Goal: Information Seeking & Learning: Check status

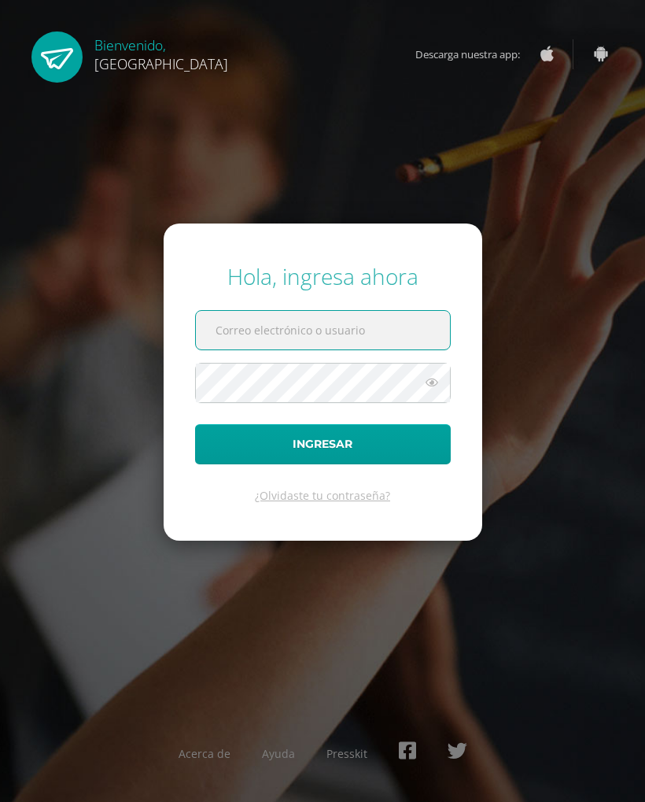
click at [409, 330] on input "text" at bounding box center [323, 330] width 254 height 39
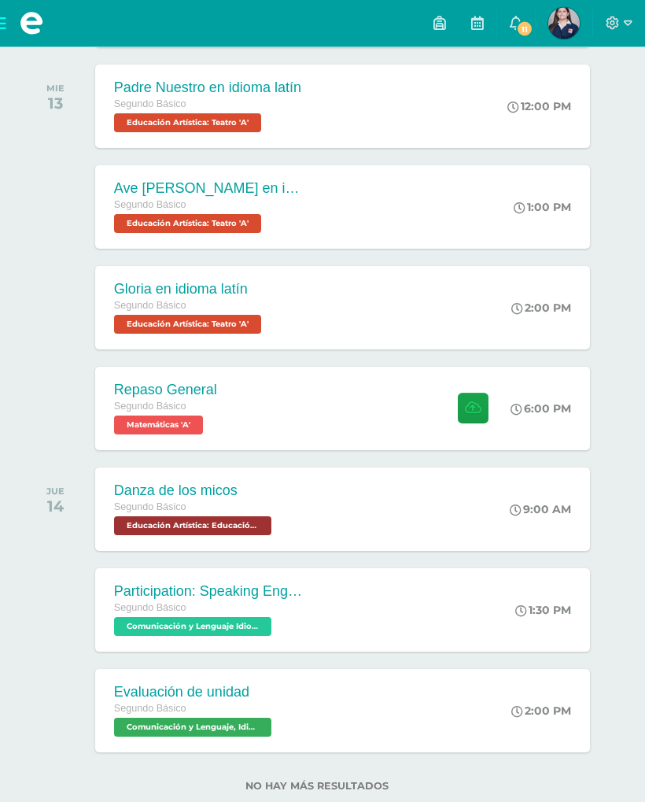
scroll to position [594, 6]
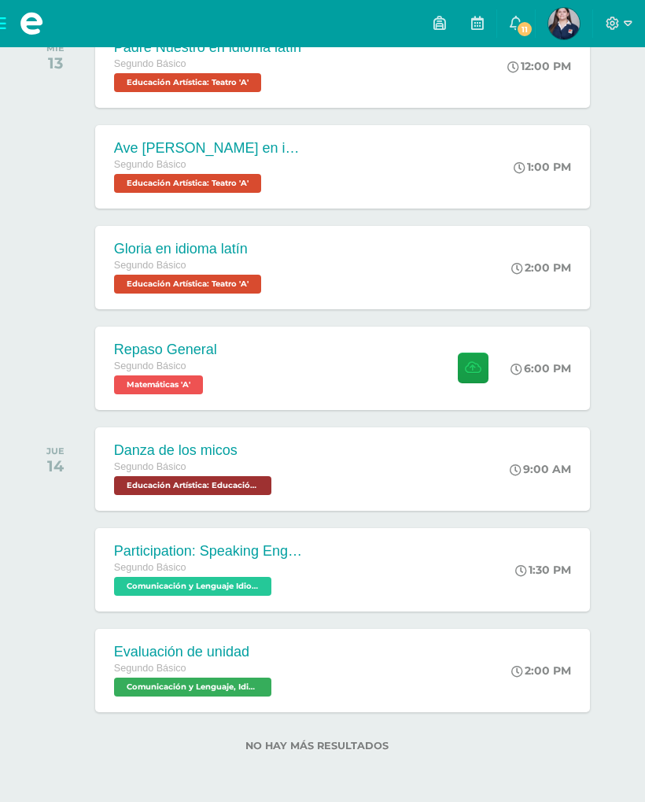
click at [164, 573] on div "Segundo Básico" at bounding box center [208, 568] width 189 height 17
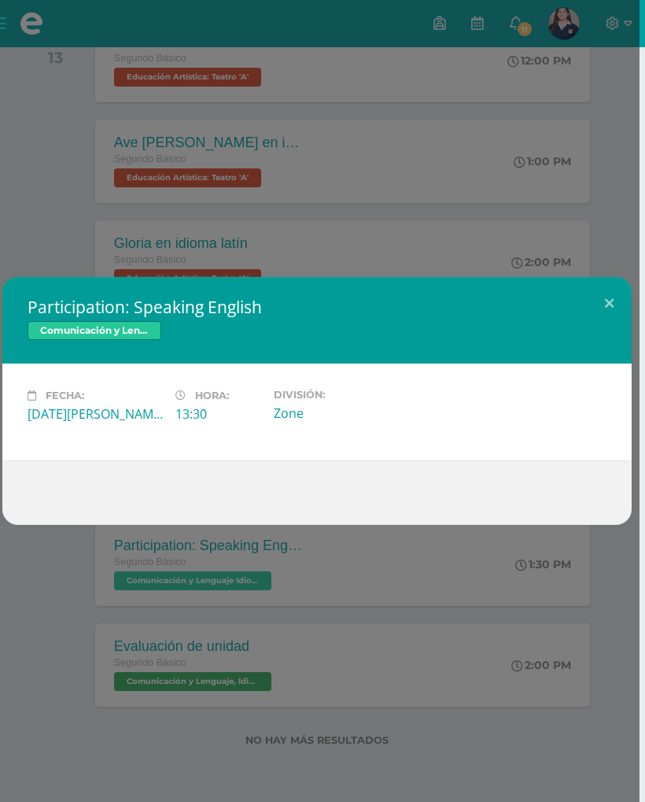
click at [247, 168] on div "Participation: Speaking English Comunicación y Lenguaje Idioma Extranjero Inglé…" at bounding box center [316, 401] width 645 height 802
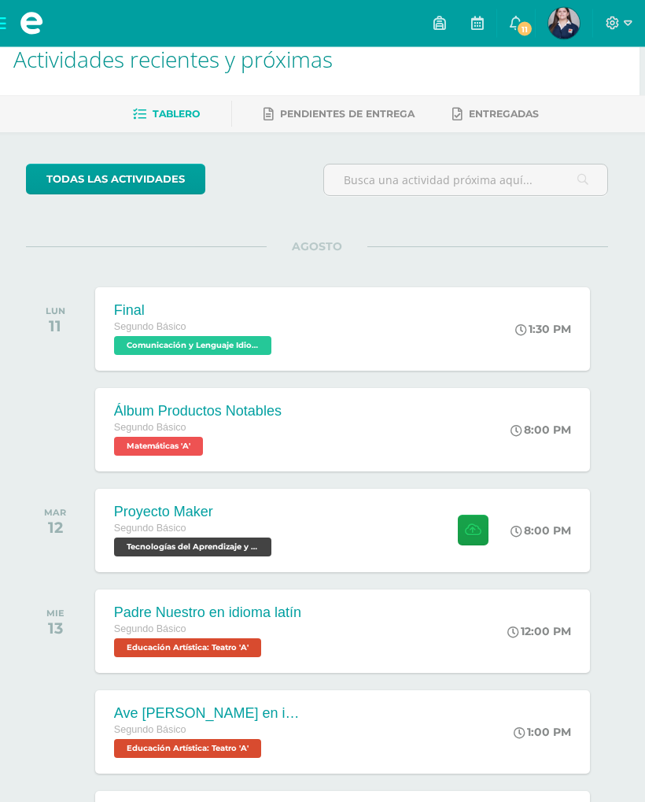
scroll to position [0, 6]
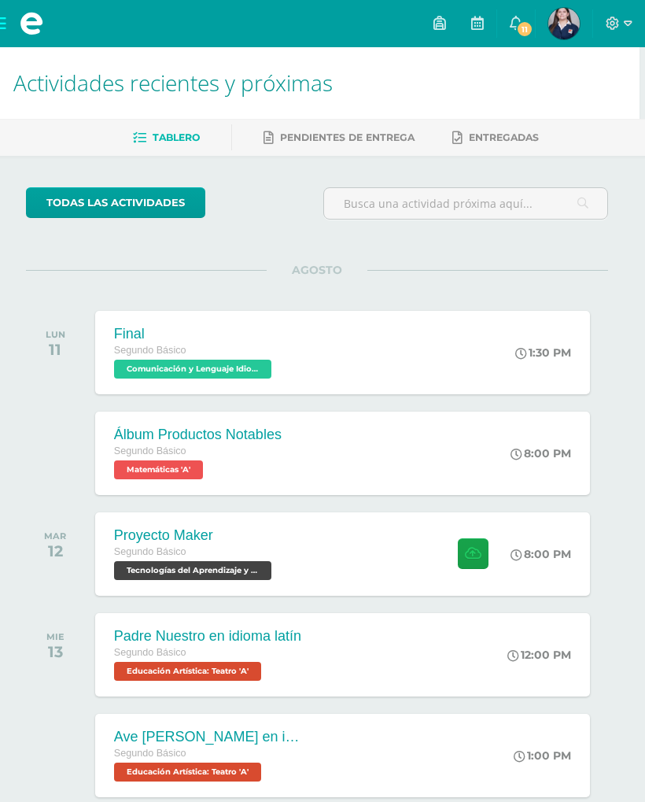
click at [528, 28] on span "11" at bounding box center [524, 28] width 17 height 17
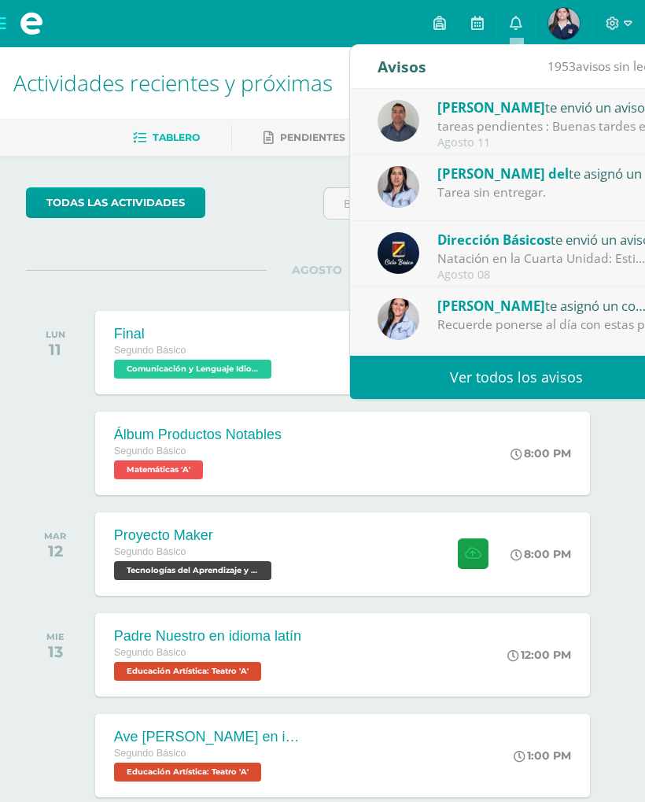
click at [587, 137] on div "Agosto 11" at bounding box center [547, 142] width 219 height 13
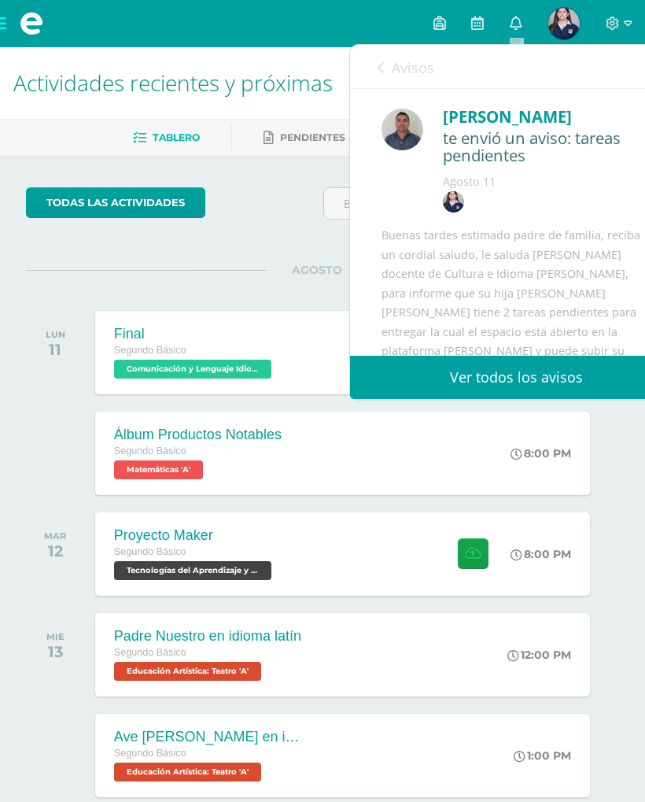
click at [615, 127] on div "José Siana" at bounding box center [547, 117] width 209 height 24
click at [571, 364] on link "Ver todos los avisos" at bounding box center [516, 377] width 333 height 43
click at [580, 382] on link "Ver todos los avisos" at bounding box center [516, 377] width 333 height 43
click at [590, 376] on link "Ver todos los avisos" at bounding box center [516, 377] width 333 height 43
click at [604, 377] on link "Ver todos los avisos" at bounding box center [516, 377] width 333 height 43
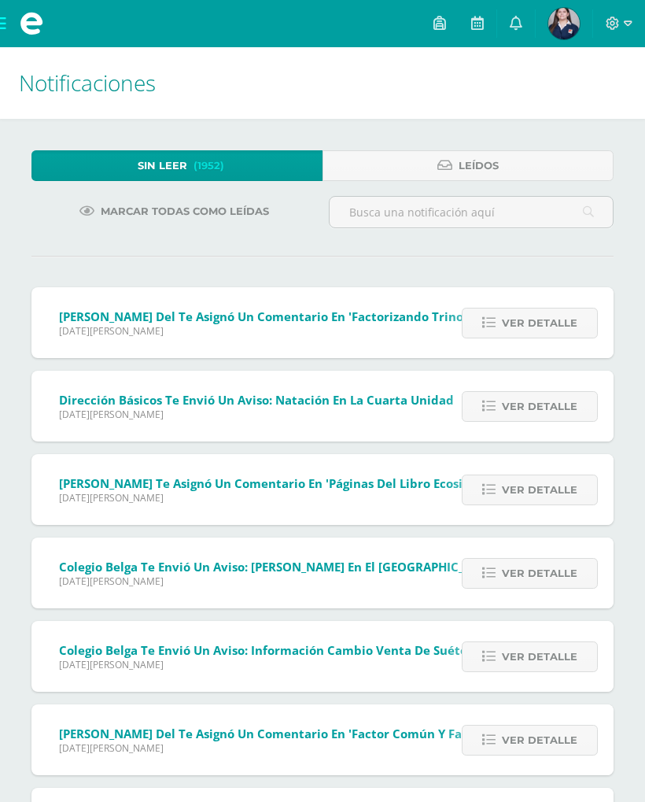
click at [534, 152] on link "Leídos" at bounding box center [468, 165] width 291 height 31
click at [586, 168] on link "Leídos" at bounding box center [468, 165] width 291 height 31
click at [598, 164] on link "Leídos" at bounding box center [468, 165] width 291 height 31
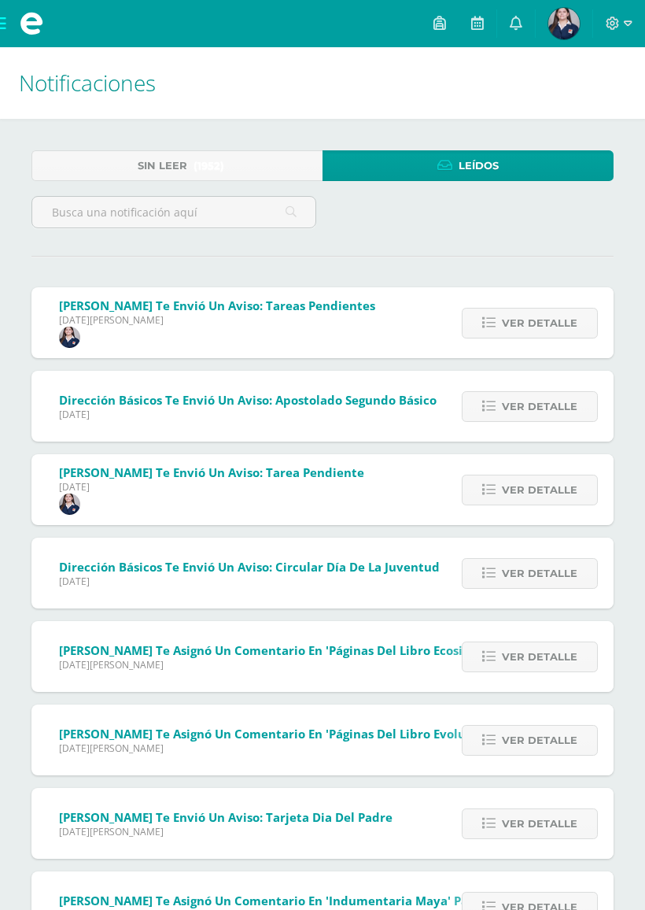
click at [535, 334] on span "Ver detalle" at bounding box center [540, 322] width 76 height 29
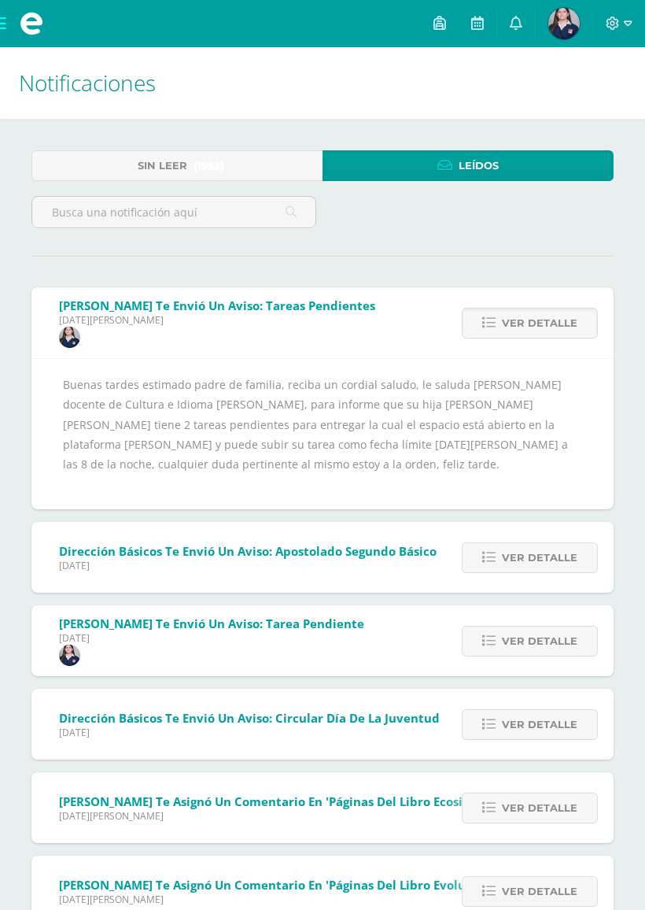
click at [566, 318] on span "Ver detalle" at bounding box center [540, 322] width 76 height 29
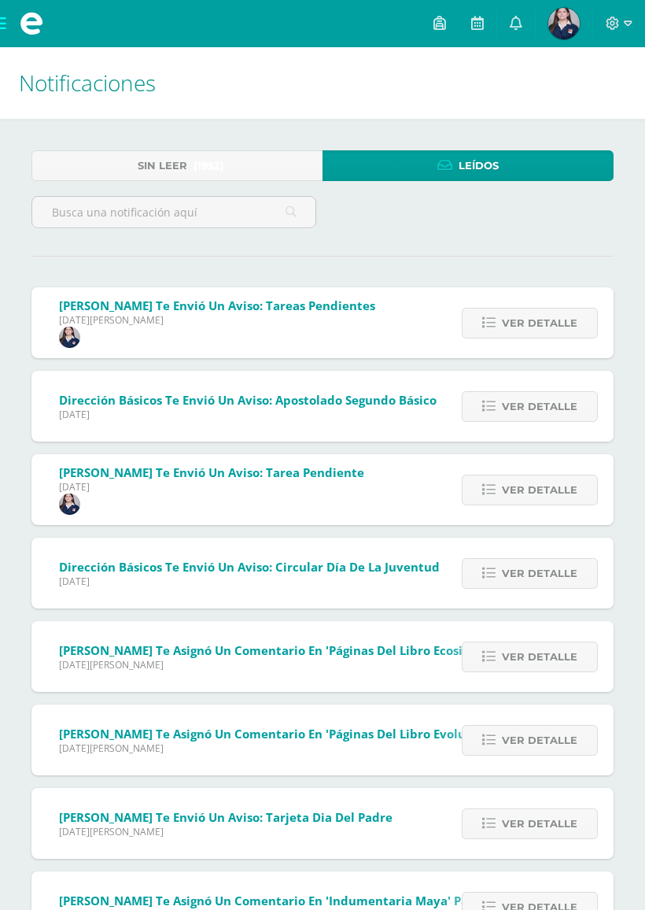
click at [548, 299] on div "Ver detalle" at bounding box center [525, 322] width 175 height 71
click at [552, 320] on span "Ver detalle" at bounding box center [540, 322] width 76 height 29
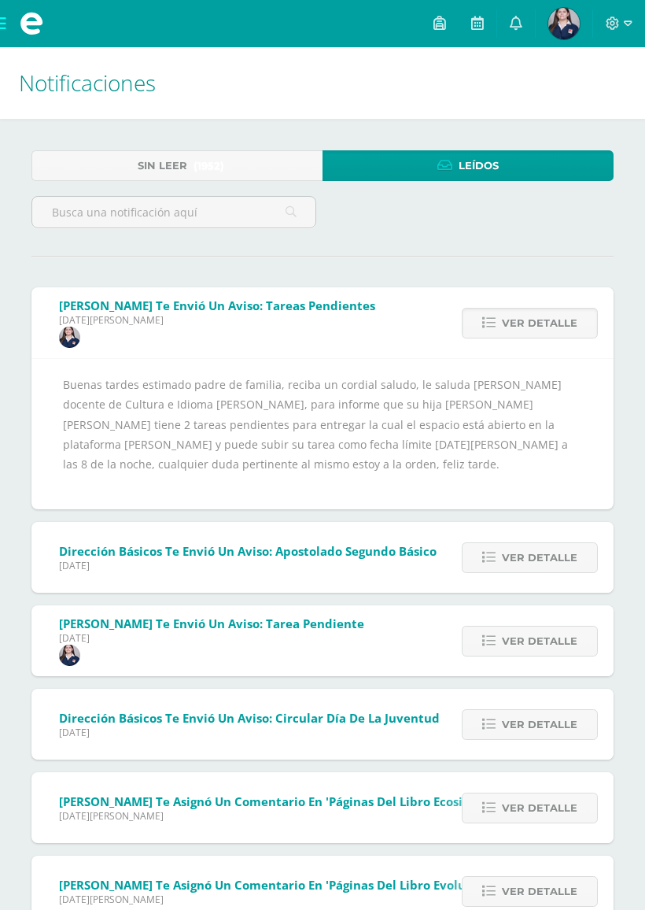
click at [9, 27] on span at bounding box center [31, 23] width 63 height 47
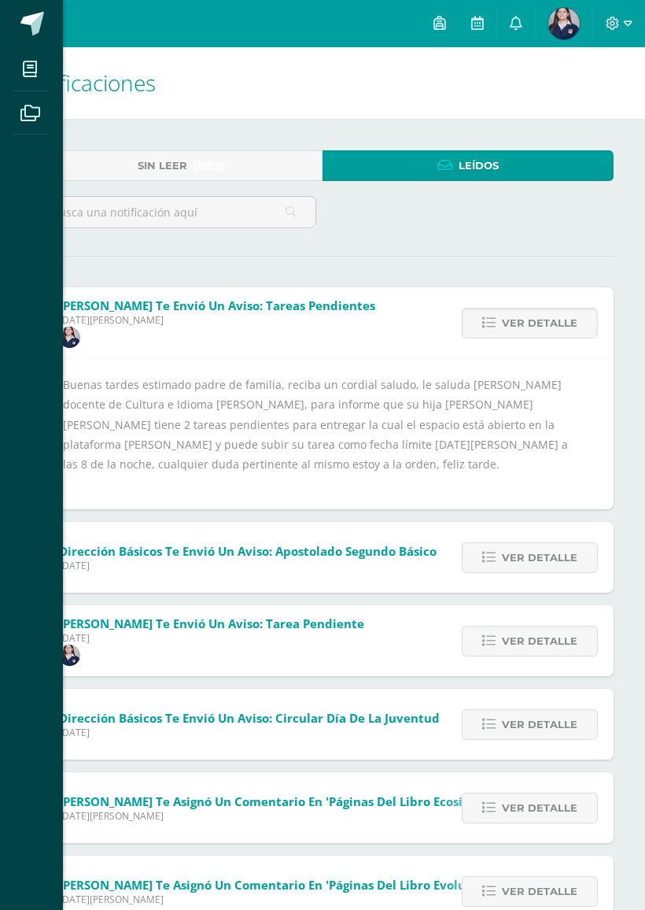
click at [28, 82] on span at bounding box center [30, 68] width 35 height 35
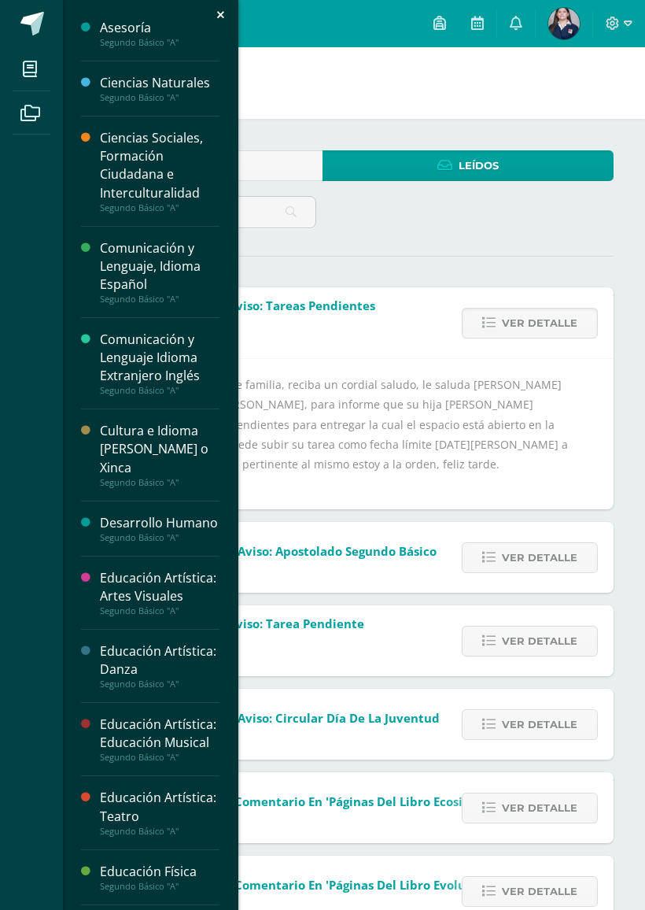
click at [26, 77] on icon at bounding box center [30, 69] width 14 height 16
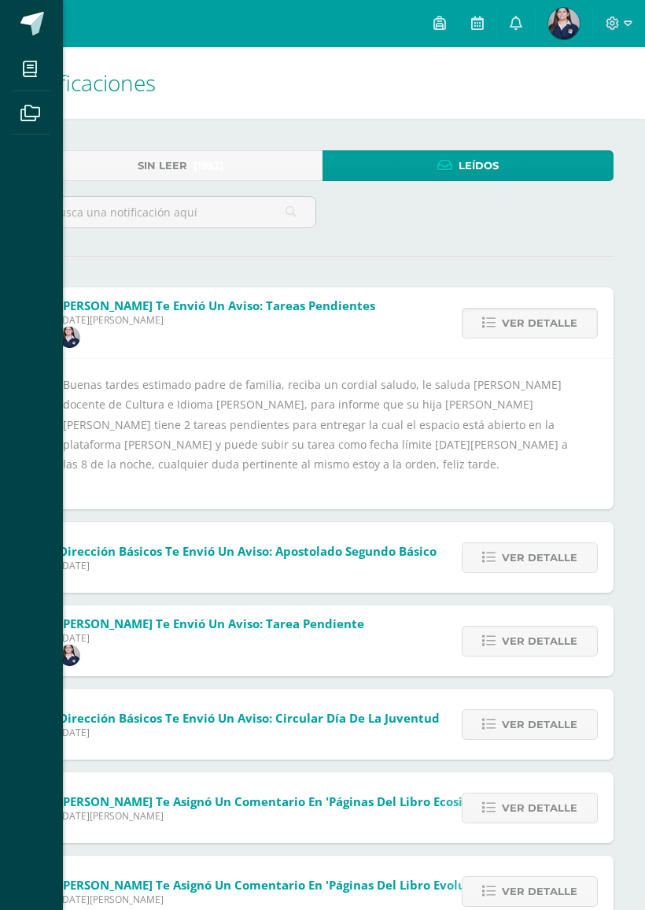
click at [13, 70] on span at bounding box center [30, 68] width 35 height 35
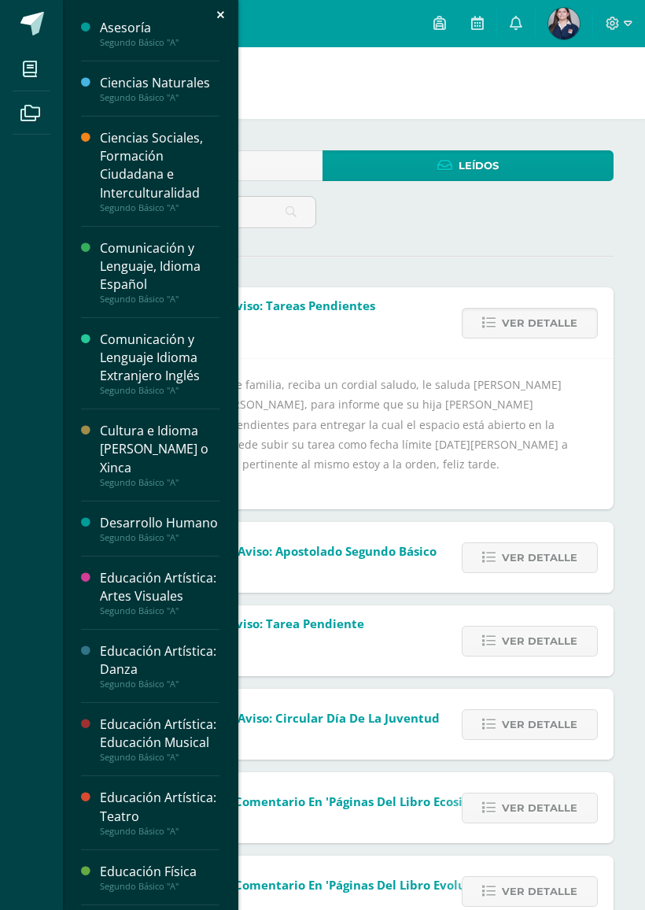
click at [96, 456] on div at bounding box center [90, 454] width 19 height 65
click at [101, 443] on div "Cultura e Idioma [PERSON_NAME] o Xinca" at bounding box center [160, 449] width 120 height 54
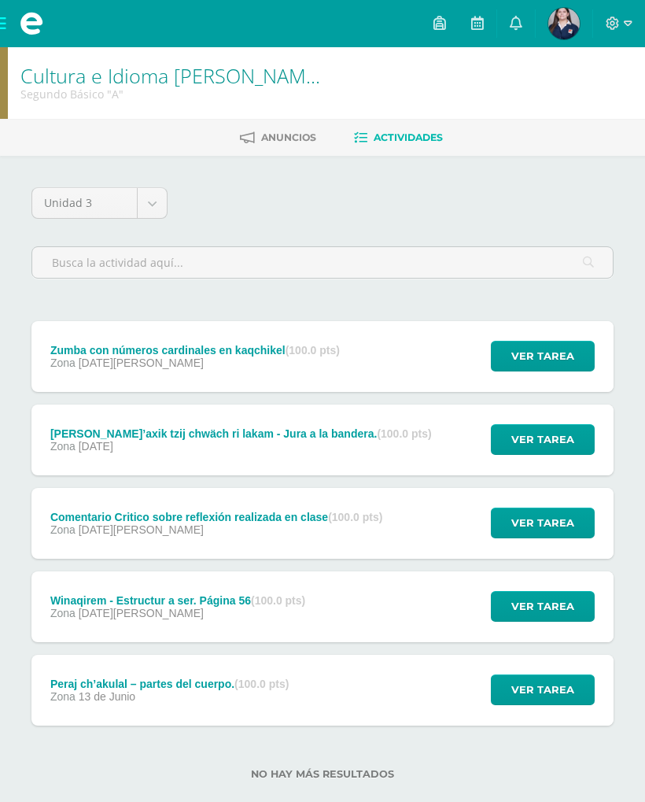
click at [563, 454] on span "Ver tarea" at bounding box center [543, 439] width 63 height 29
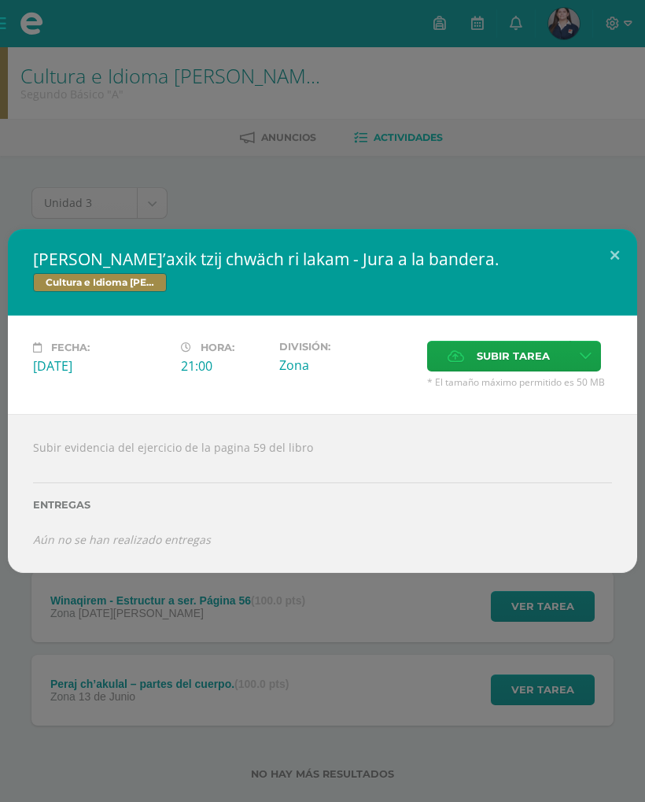
click at [635, 248] on button at bounding box center [615, 256] width 45 height 54
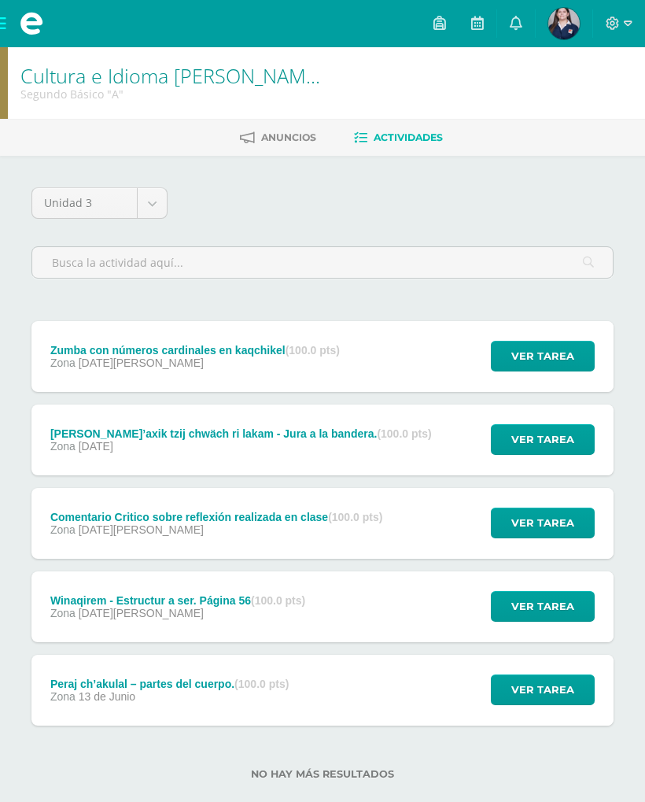
click at [630, 270] on div "[PERSON_NAME]’axik tzij chwäch ri lakam - Jura a la bandera. Cultura e Idioma M…" at bounding box center [323, 401] width 636 height 344
click at [561, 362] on span "Ver tarea" at bounding box center [543, 356] width 63 height 29
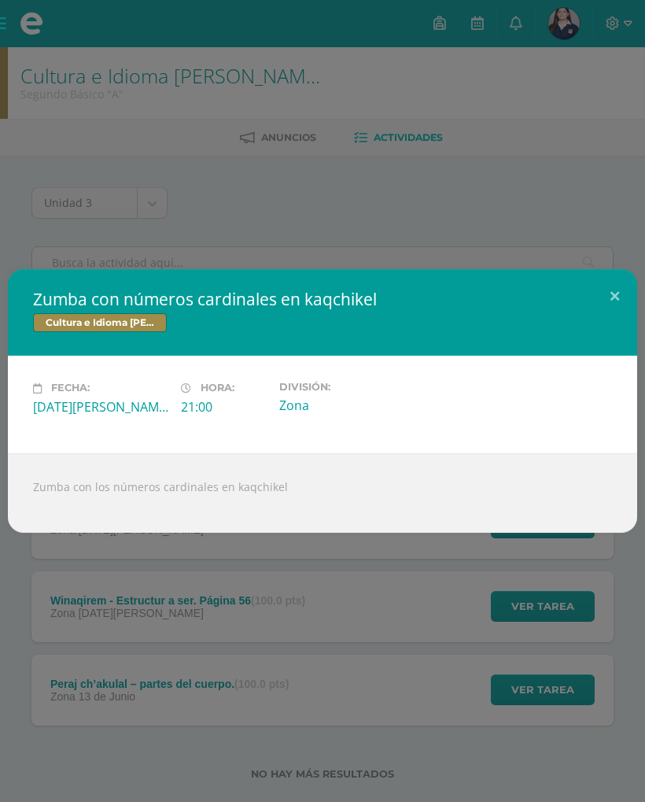
click at [621, 300] on button at bounding box center [615, 296] width 45 height 54
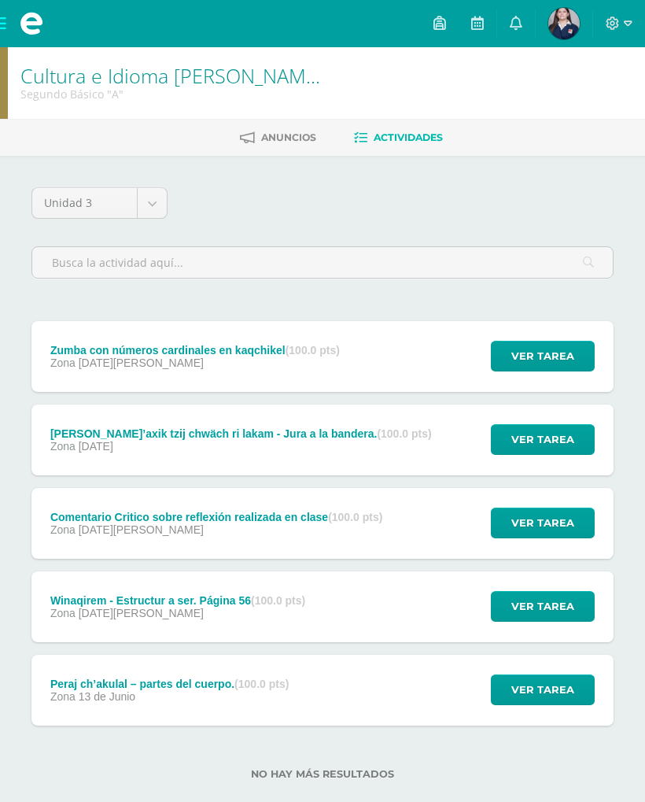
click at [551, 538] on span "Ver tarea" at bounding box center [543, 522] width 63 height 29
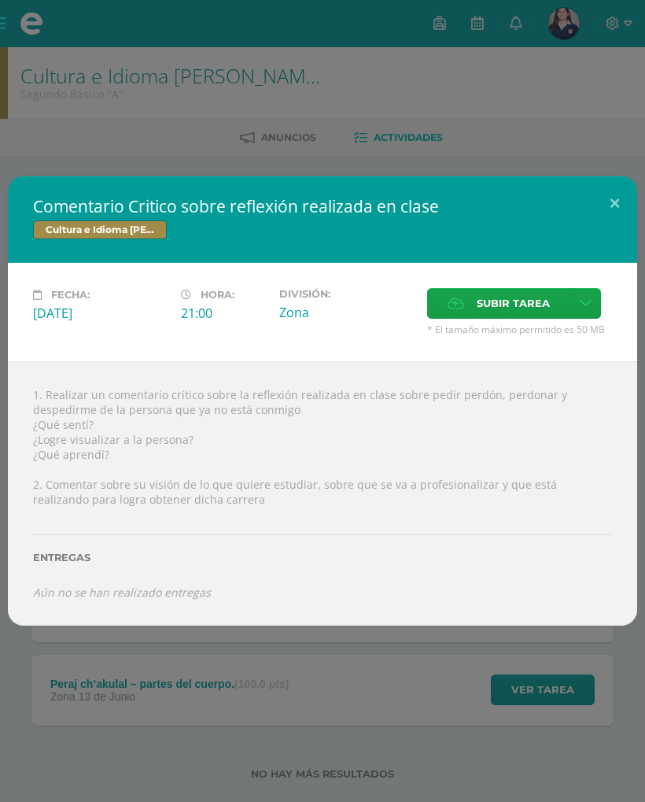
click at [635, 194] on button at bounding box center [615, 203] width 45 height 54
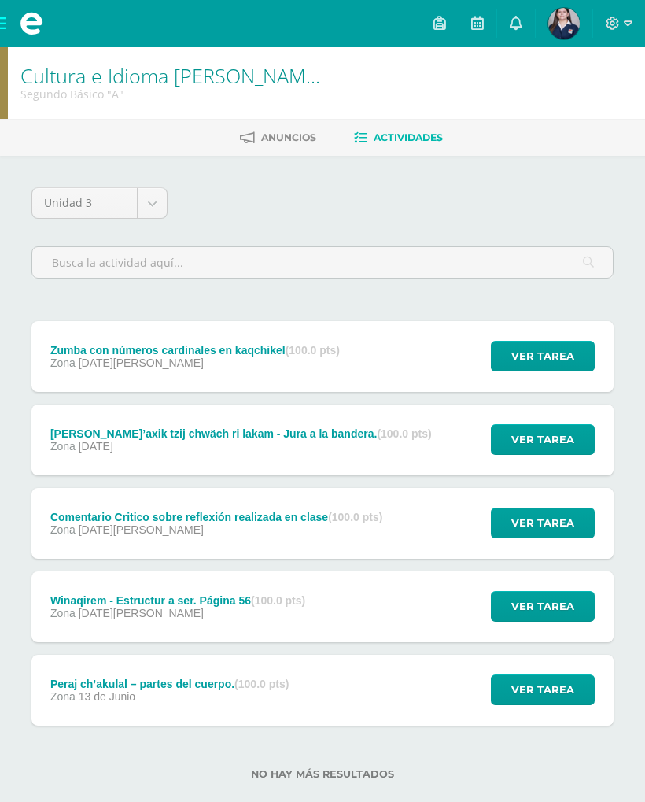
click at [550, 538] on button "Ver tarea" at bounding box center [543, 523] width 104 height 31
